Goal: Transaction & Acquisition: Purchase product/service

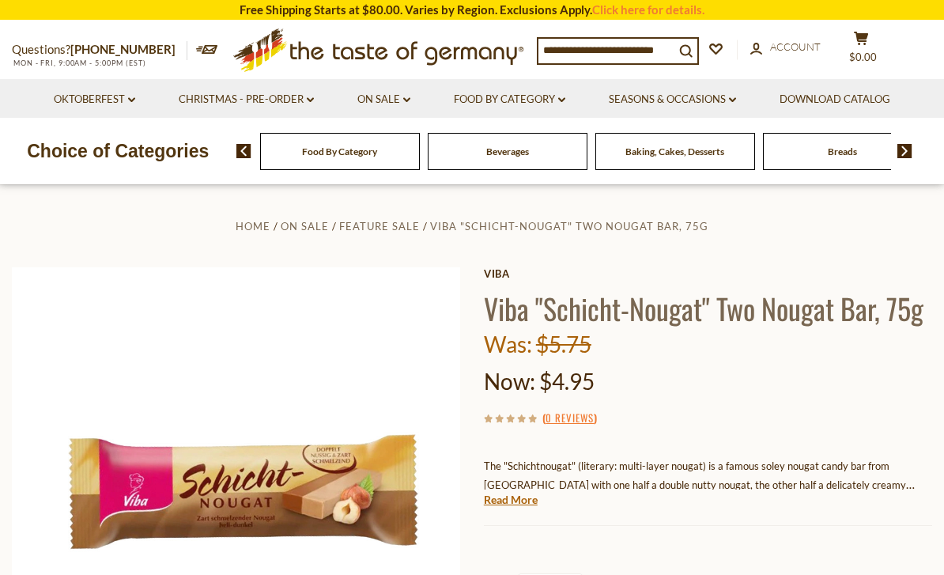
click at [369, 103] on link "On Sale dropdown_arrow" at bounding box center [383, 99] width 53 height 17
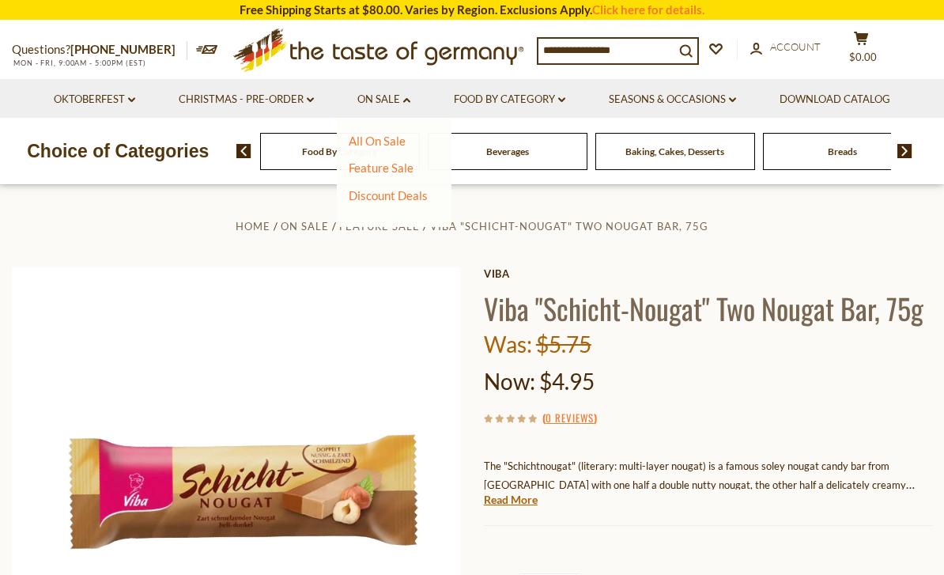
click at [392, 138] on link "All On Sale" at bounding box center [377, 141] width 57 height 14
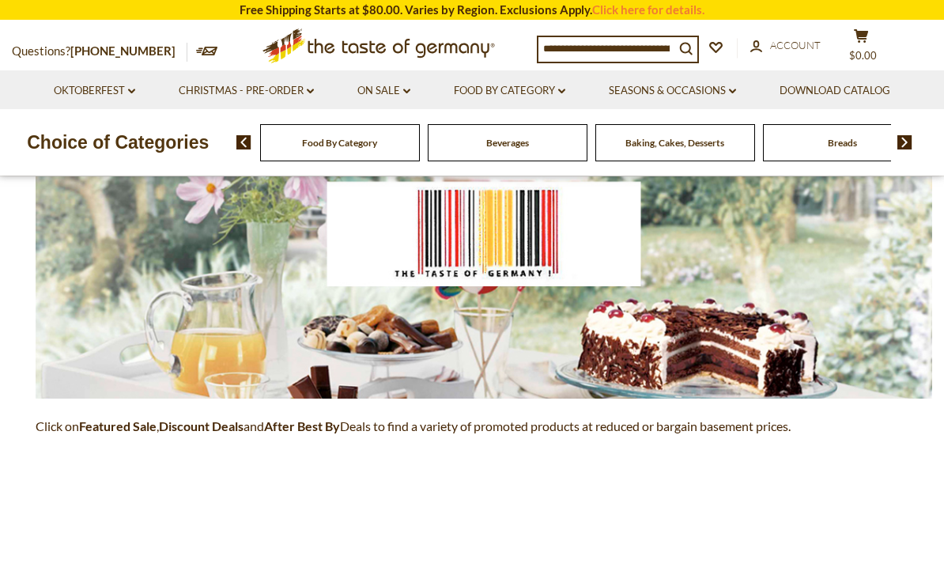
scroll to position [184, 0]
click at [402, 85] on link "On Sale dropdown_arrow" at bounding box center [383, 90] width 53 height 17
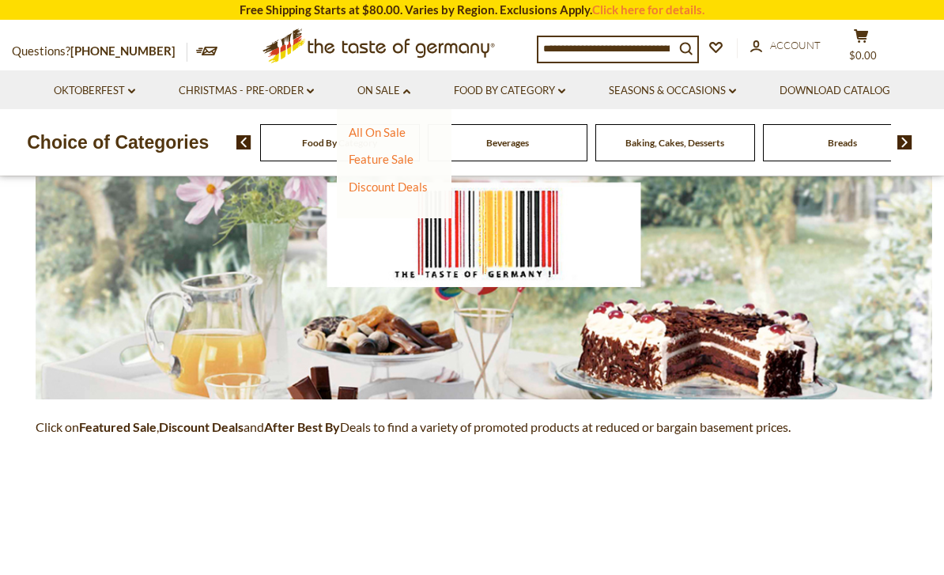
click at [400, 191] on link "Discount Deals" at bounding box center [388, 187] width 79 height 22
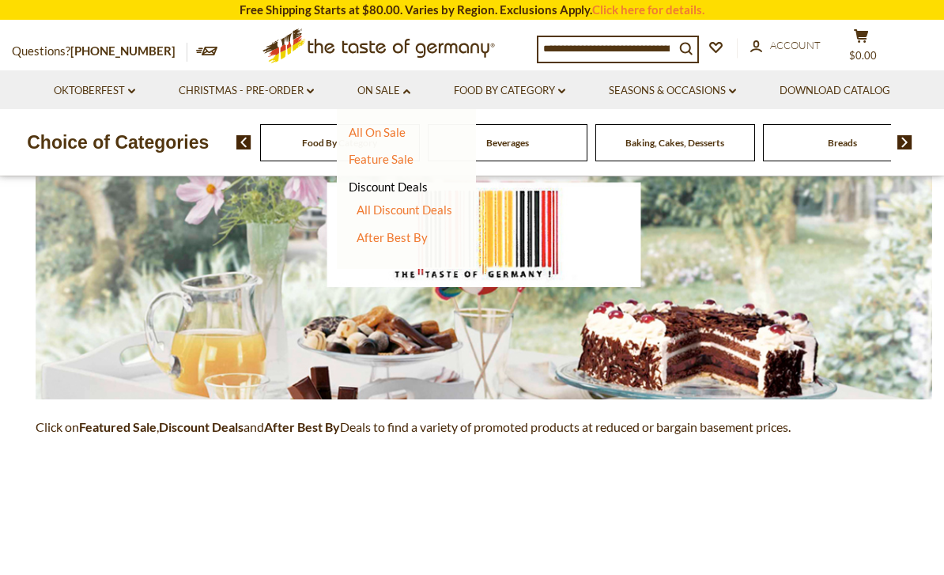
click at [425, 210] on link "All Discount Deals" at bounding box center [405, 209] width 96 height 14
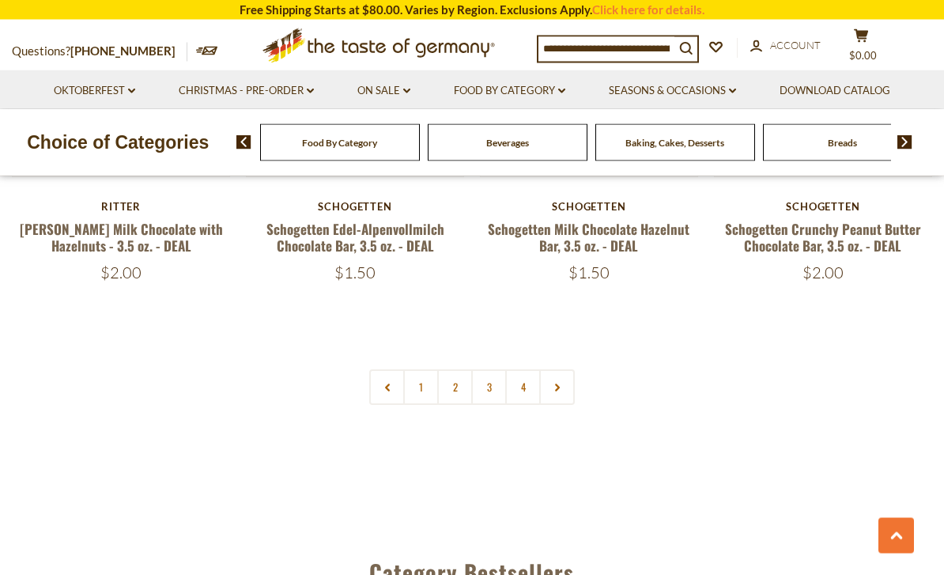
scroll to position [3611, 0]
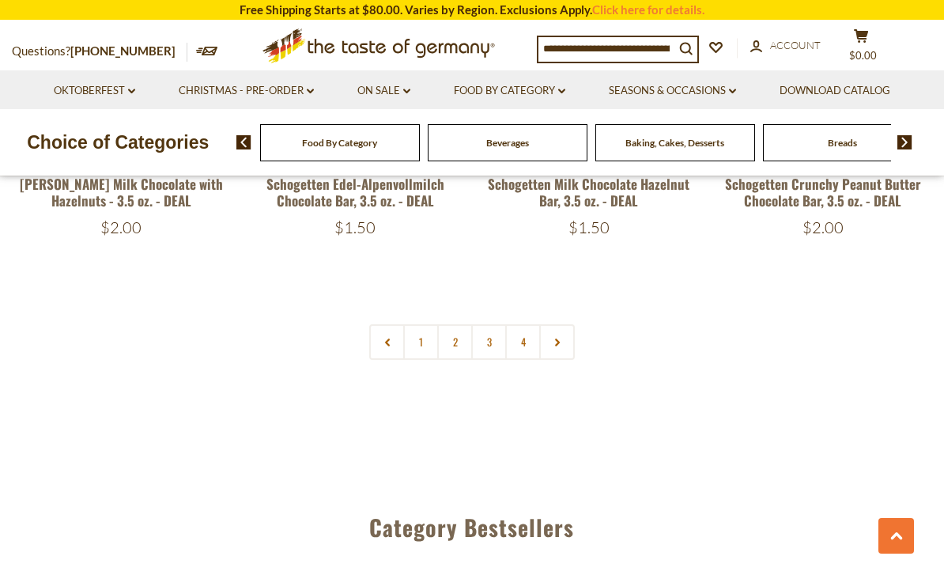
click at [436, 324] on link "1" at bounding box center [421, 342] width 36 height 36
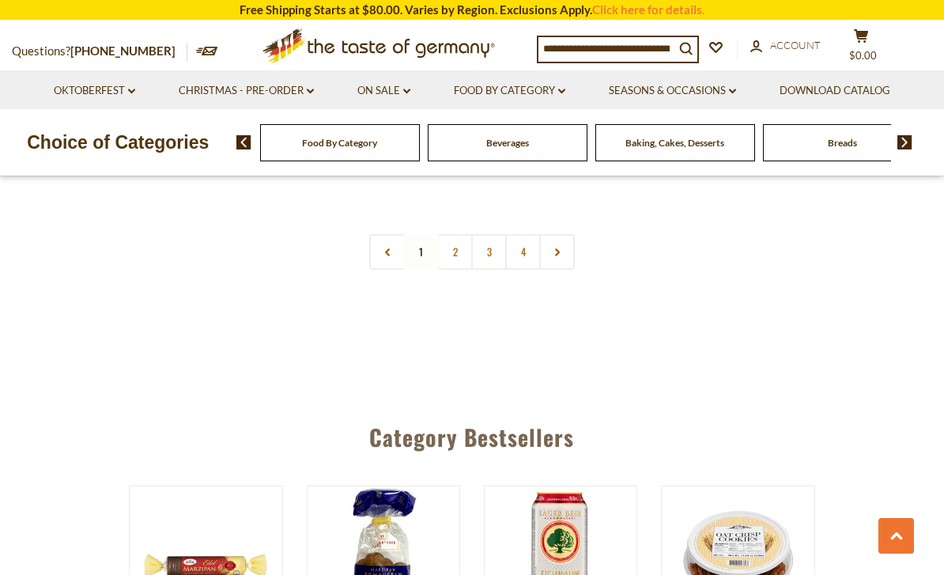
scroll to position [3701, 0]
click at [463, 234] on link "2" at bounding box center [455, 252] width 36 height 36
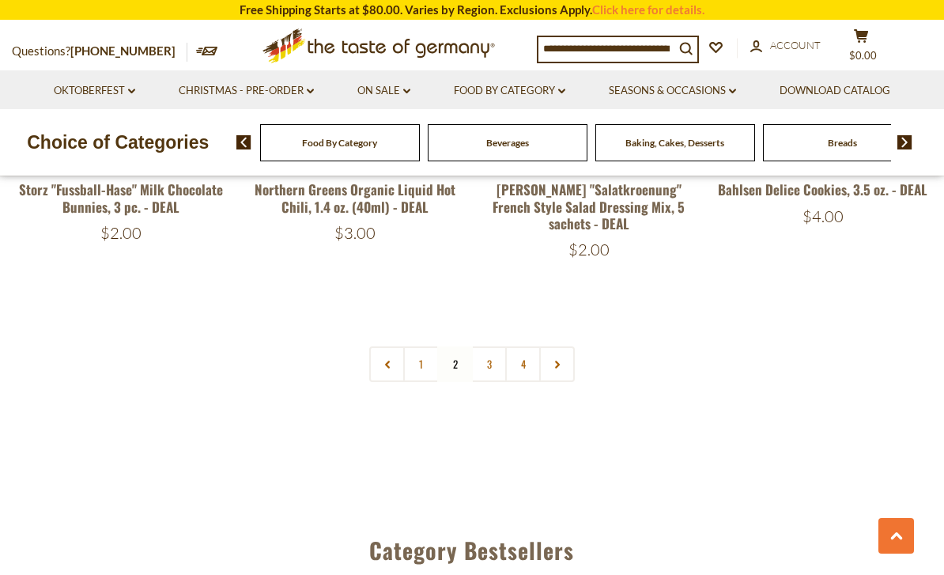
scroll to position [3564, 0]
